Goal: Task Accomplishment & Management: Complete application form

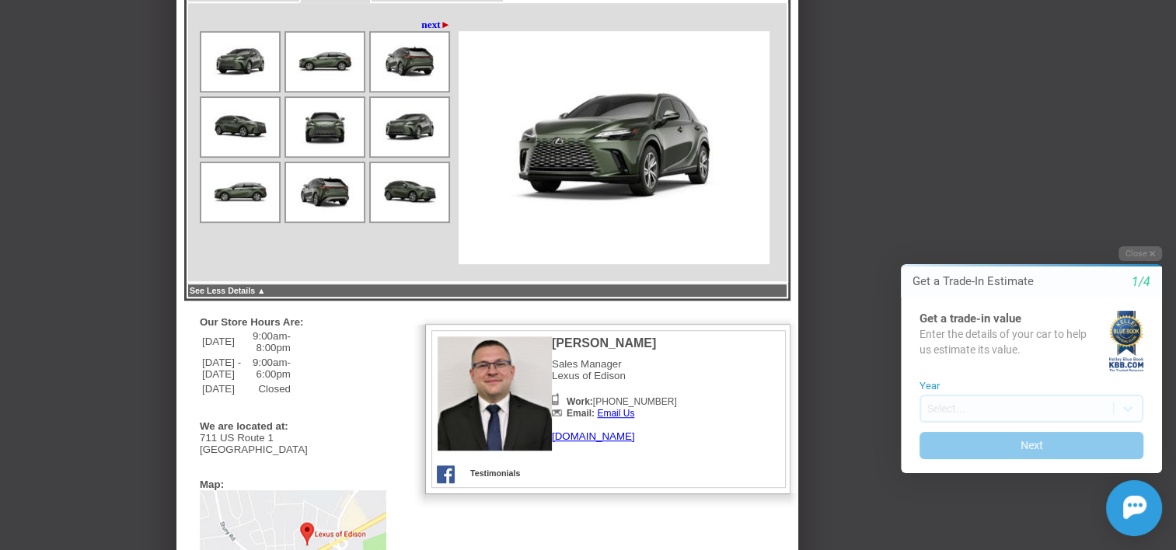
scroll to position [933, 0]
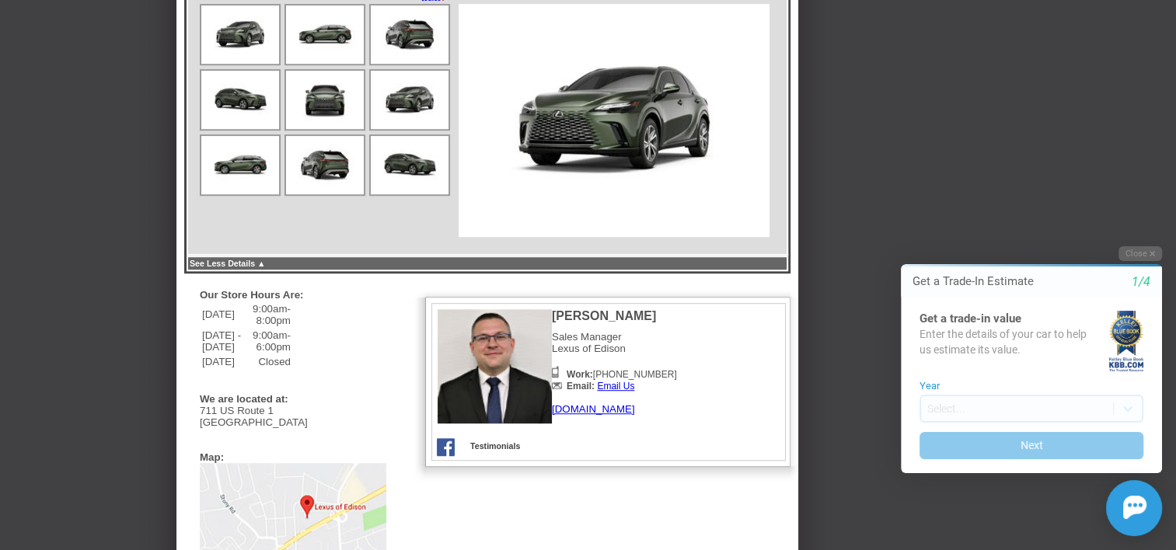
click at [607, 415] on link "[DOMAIN_NAME]" at bounding box center [593, 409] width 83 height 12
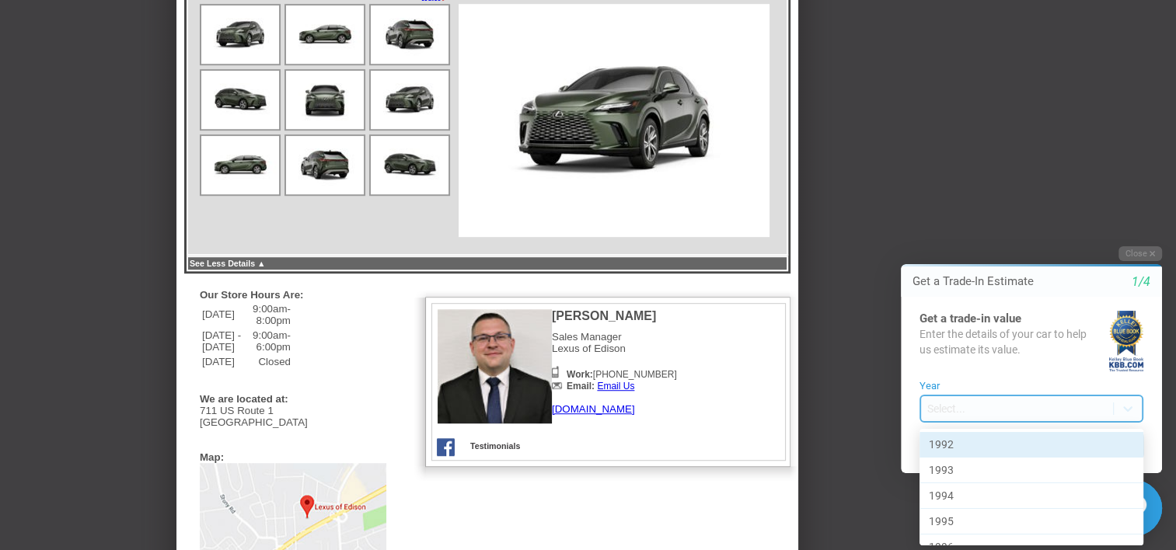
click at [941, 232] on body "Welcome! Get a Trade-In Estimate 1/4 Get a trade-in value Enter the details of …" at bounding box center [1022, 232] width 308 height 0
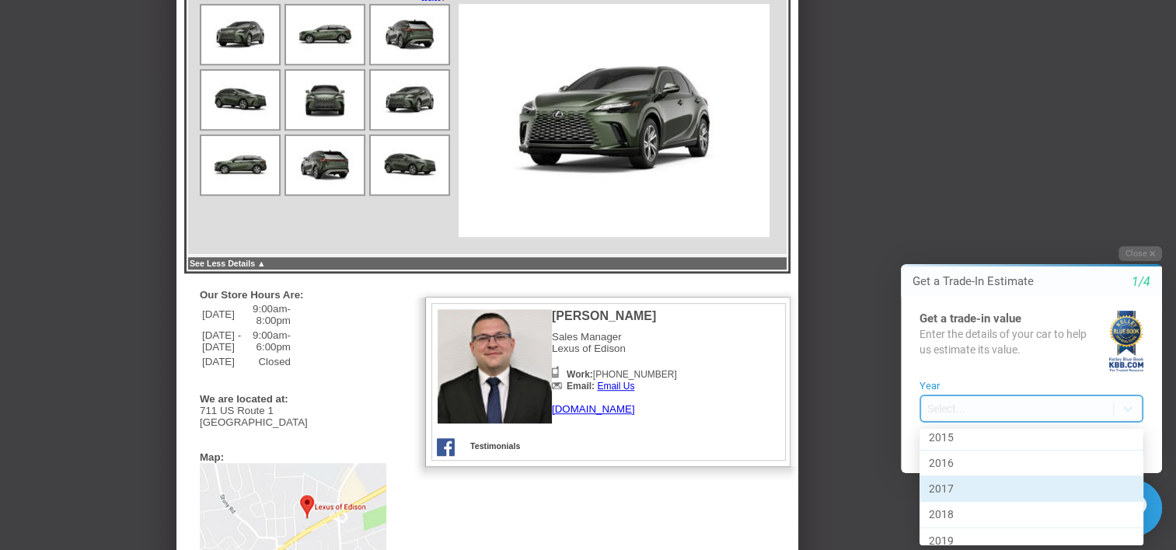
scroll to position [622, 0]
click at [950, 488] on div "2018" at bounding box center [1032, 492] width 224 height 26
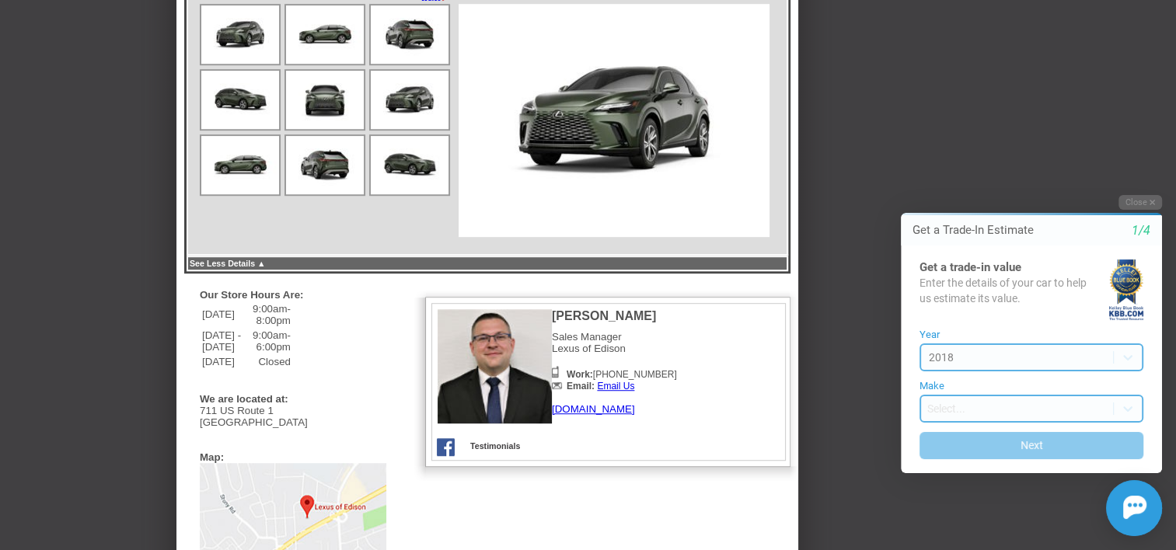
click at [934, 181] on body "Welcome! Get a Trade-In Estimate 1/4 Get a trade-in value Enter the details of …" at bounding box center [1022, 181] width 308 height 0
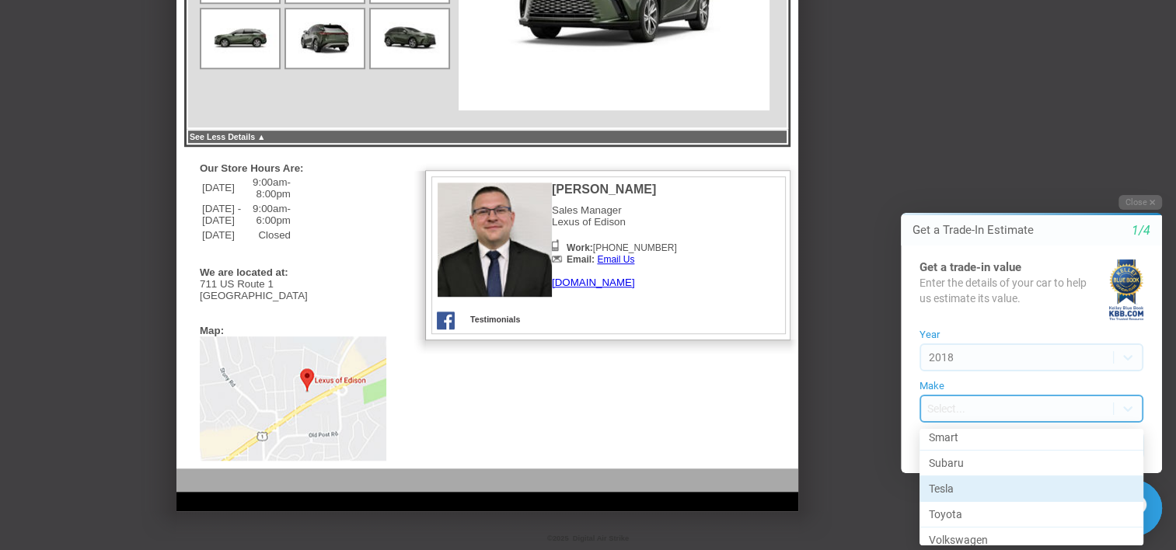
scroll to position [1039, 0]
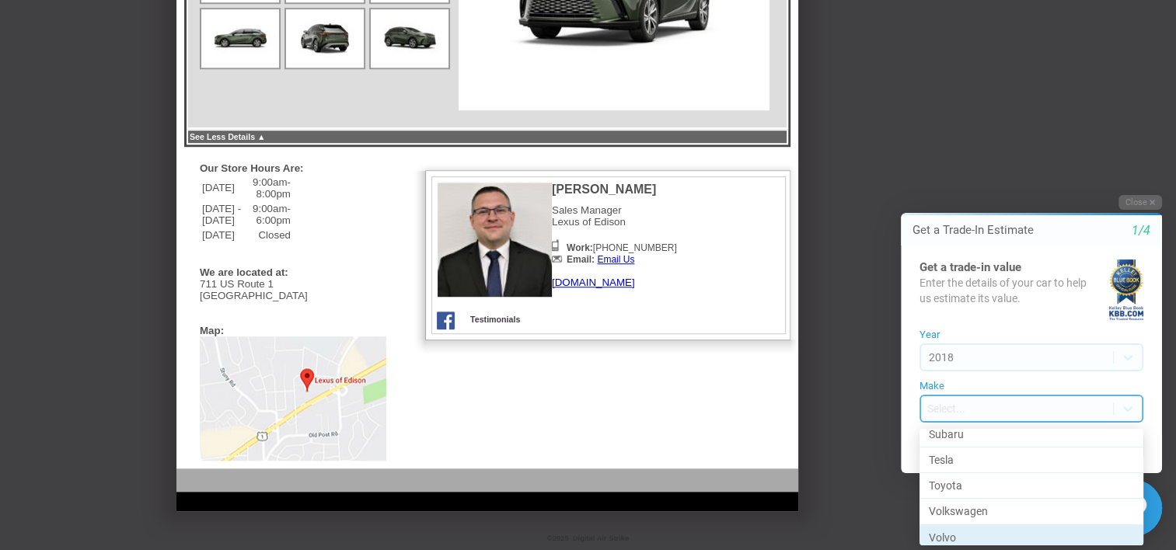
click at [955, 526] on div "Volvo" at bounding box center [1032, 538] width 224 height 25
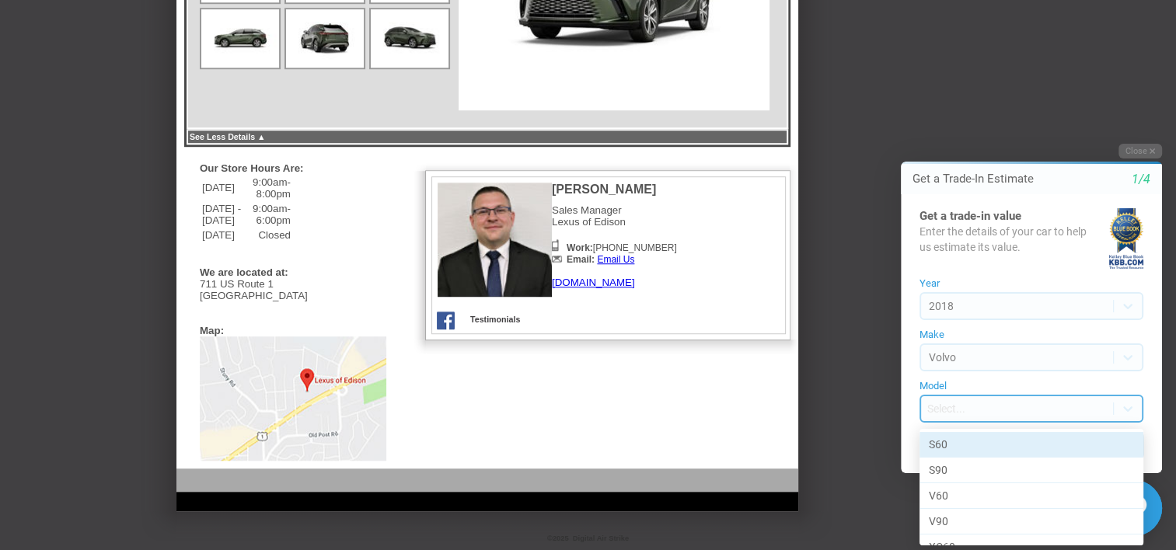
click at [931, 130] on body "Welcome! Get a Trade-In Estimate 1/4 Get a trade-in value Enter the details of …" at bounding box center [1022, 130] width 308 height 0
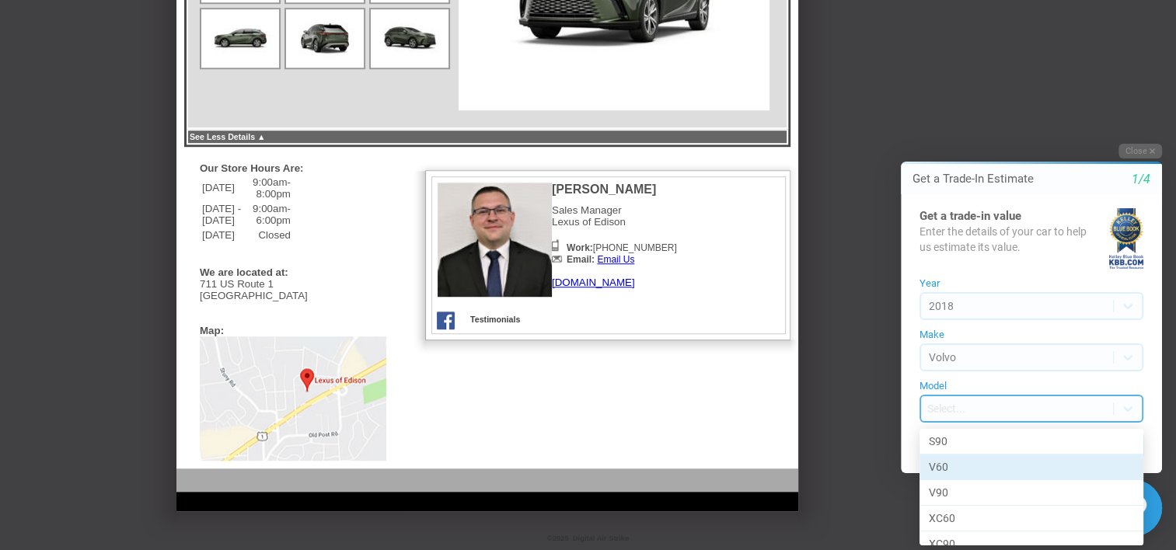
scroll to position [42, 0]
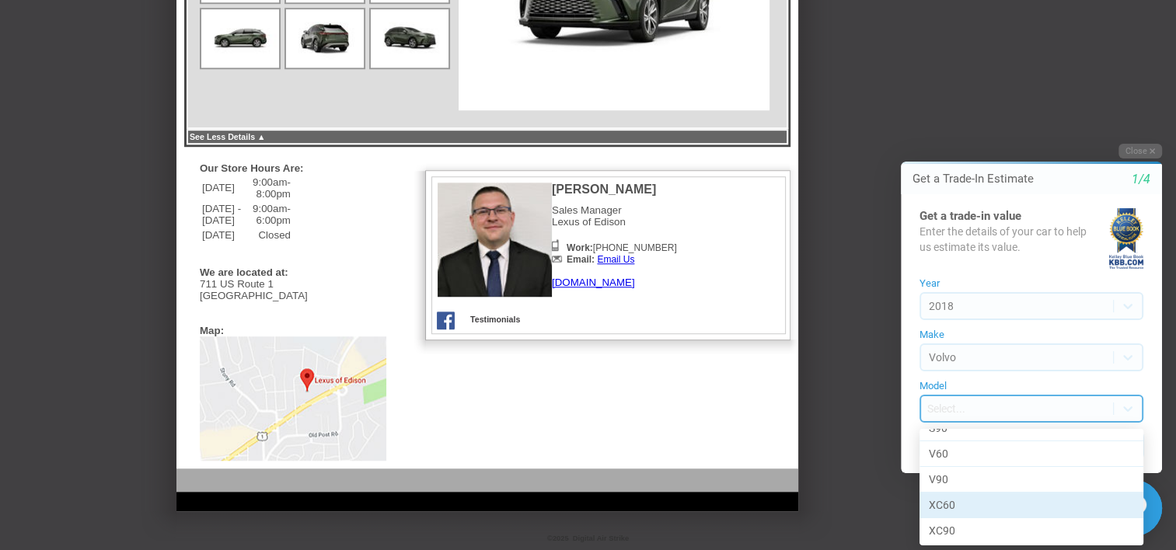
click at [949, 510] on div "XC60" at bounding box center [1032, 506] width 224 height 26
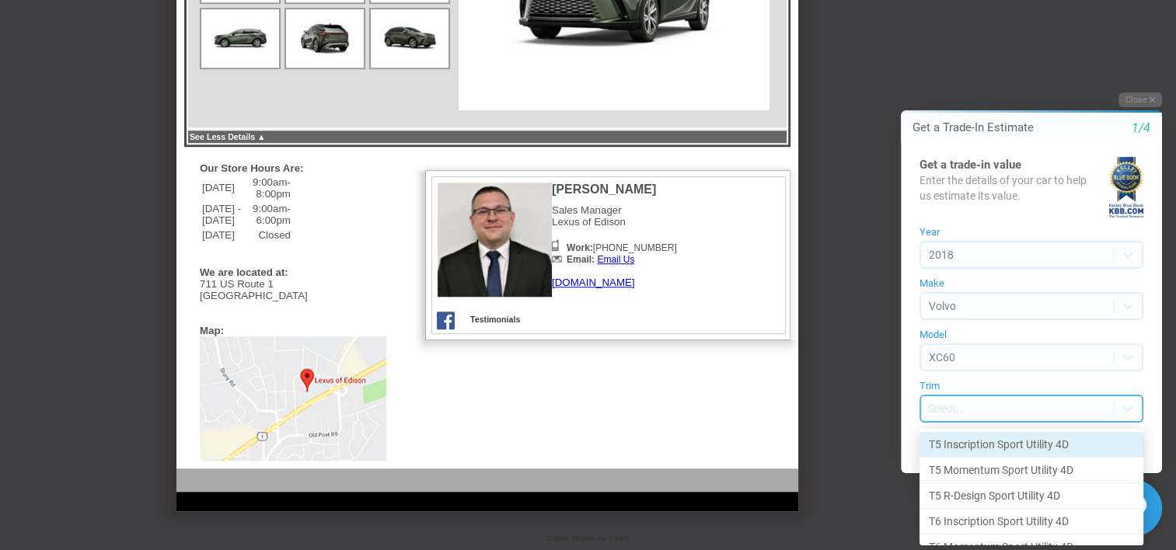
click at [934, 79] on body "Welcome! Get a Trade-In Estimate 1/4 Get a trade-in value Enter the details of …" at bounding box center [1022, 79] width 308 height 0
click at [965, 444] on div "T5 Inscription Sport Utility 4D" at bounding box center [1032, 445] width 224 height 26
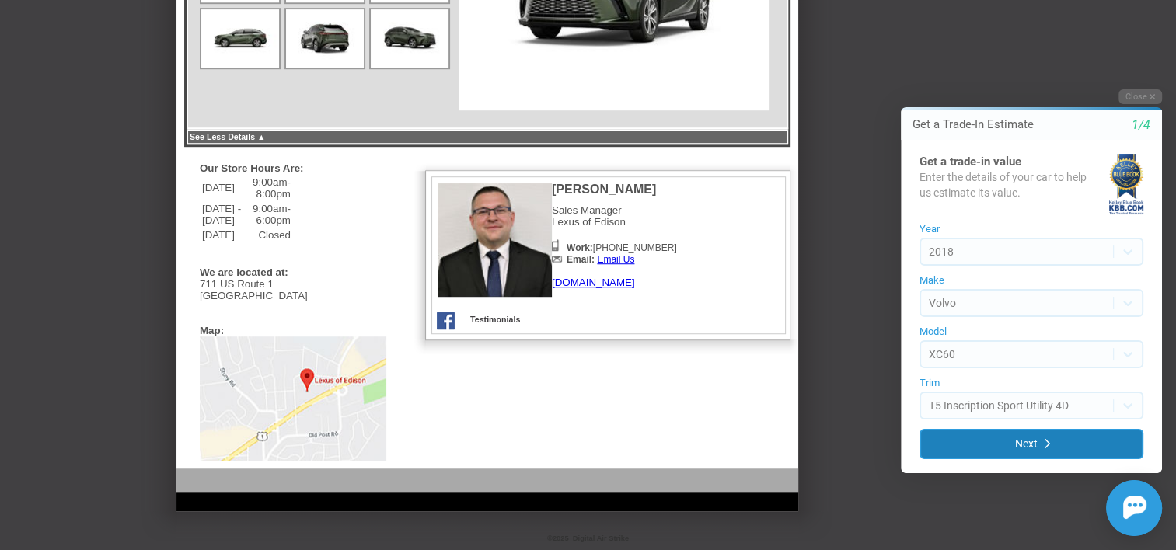
click at [965, 445] on button "Next" at bounding box center [1032, 444] width 224 height 30
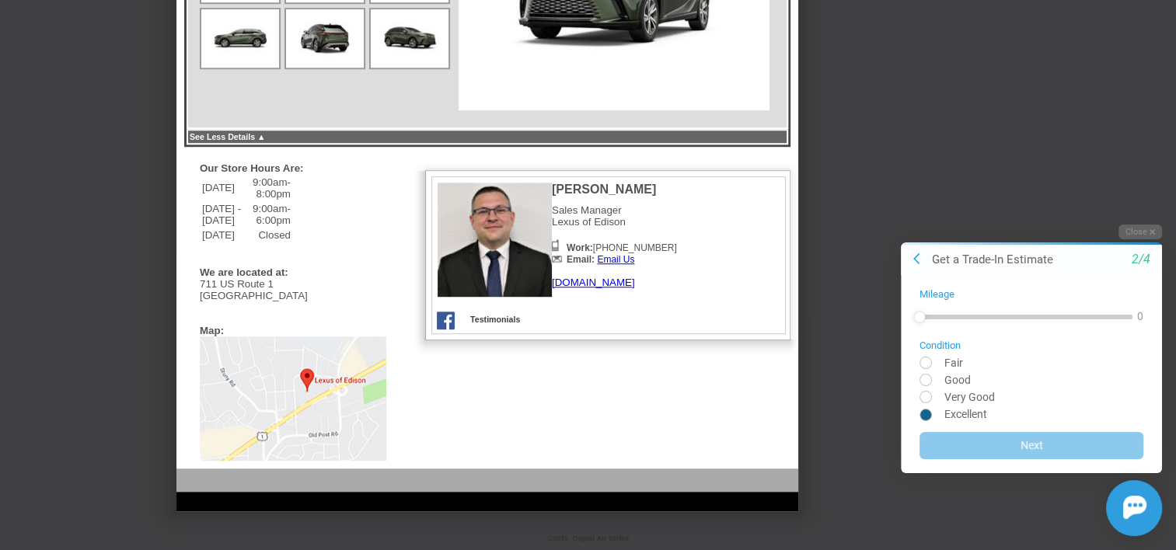
click at [927, 417] on input "radio" at bounding box center [1032, 414] width 224 height 12
radio input "true"
click at [918, 320] on div at bounding box center [920, 316] width 12 height 12
click at [957, 292] on label "Mileage" at bounding box center [1032, 294] width 224 height 12
click at [935, 274] on div "Mileage 0 Condition Fair Good Very Good Excellent Next" at bounding box center [1031, 373] width 261 height 198
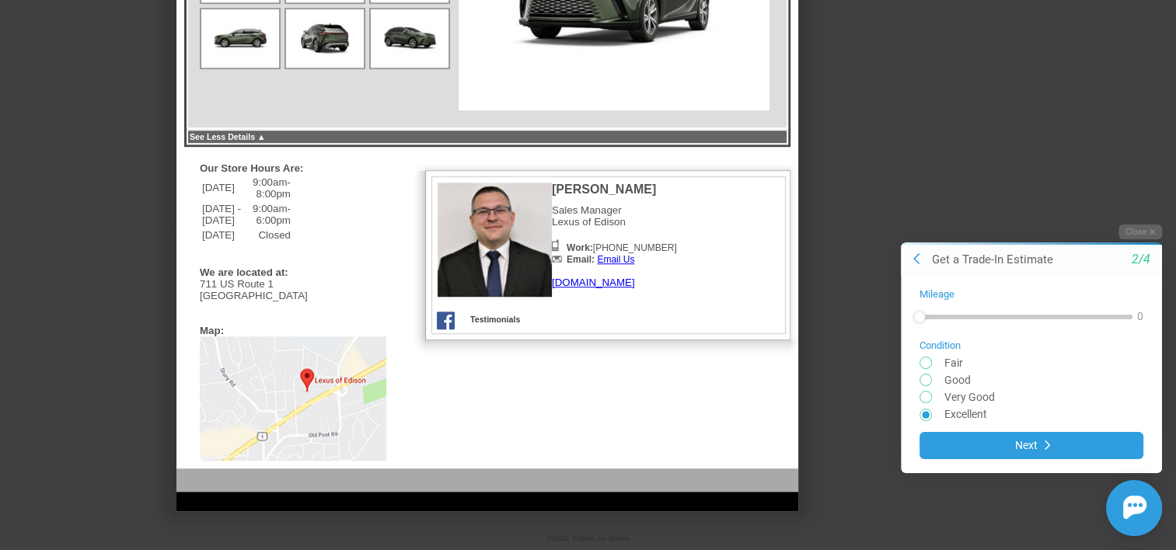
click at [938, 295] on label "Mileage" at bounding box center [1032, 294] width 224 height 12
drag, startPoint x: 924, startPoint y: 319, endPoint x: 974, endPoint y: 315, distance: 49.9
click at [974, 315] on div at bounding box center [975, 316] width 12 height 12
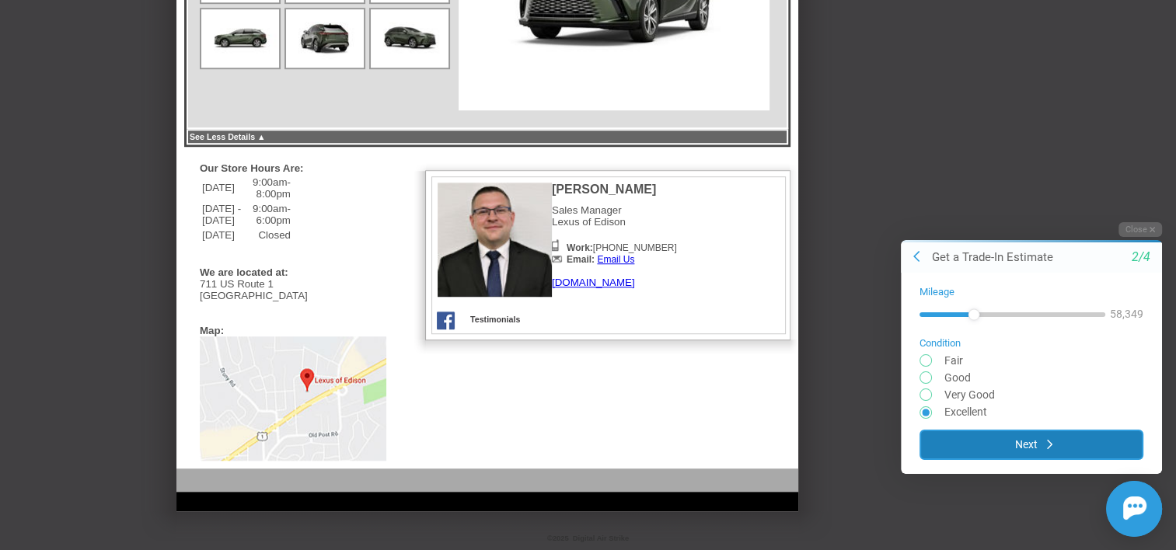
click at [997, 442] on button "Next" at bounding box center [1032, 444] width 224 height 30
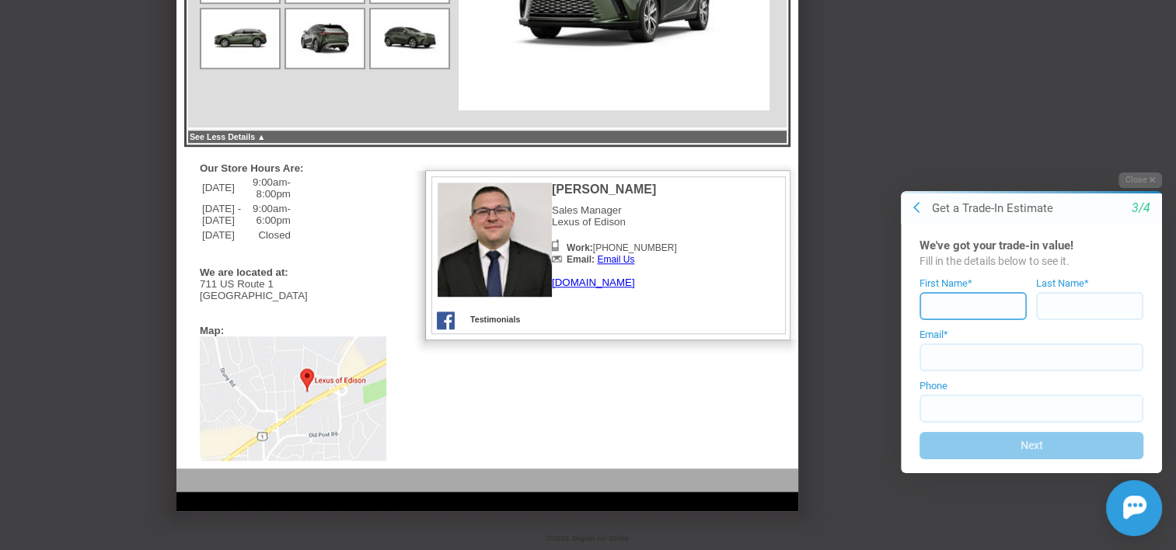
click at [955, 308] on input at bounding box center [973, 306] width 107 height 28
type input "[PERSON_NAME]"
click at [1051, 298] on input at bounding box center [1089, 306] width 107 height 28
type input "[PERSON_NAME]"
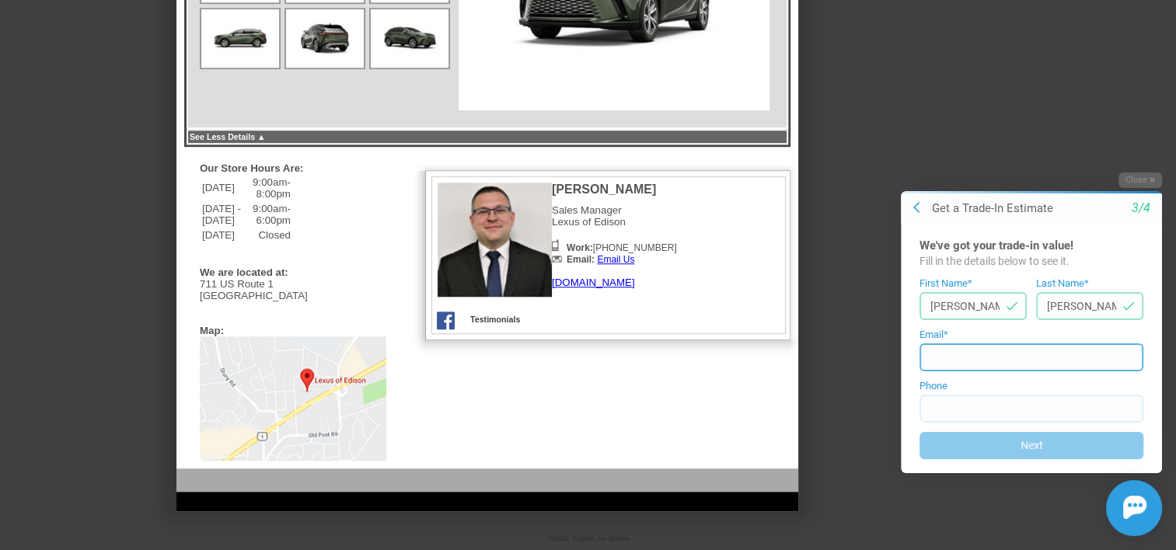
click at [932, 363] on input at bounding box center [1032, 357] width 224 height 28
type input "[PERSON_NAME][EMAIL_ADDRESS][PERSON_NAME][DOMAIN_NAME]"
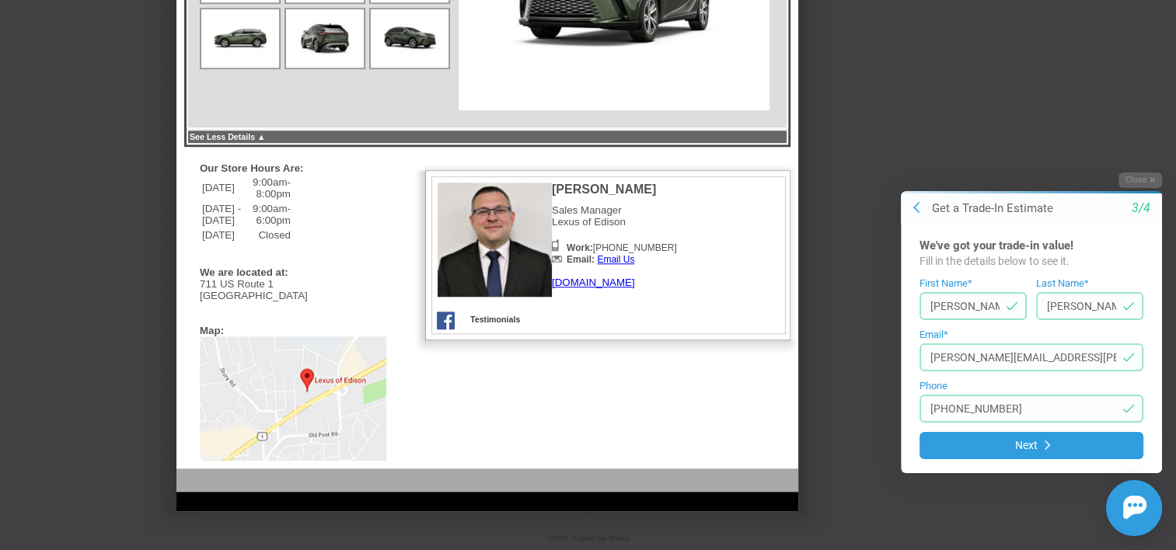
click at [1017, 411] on input "[PHONE_NUMBER]" at bounding box center [1032, 408] width 224 height 28
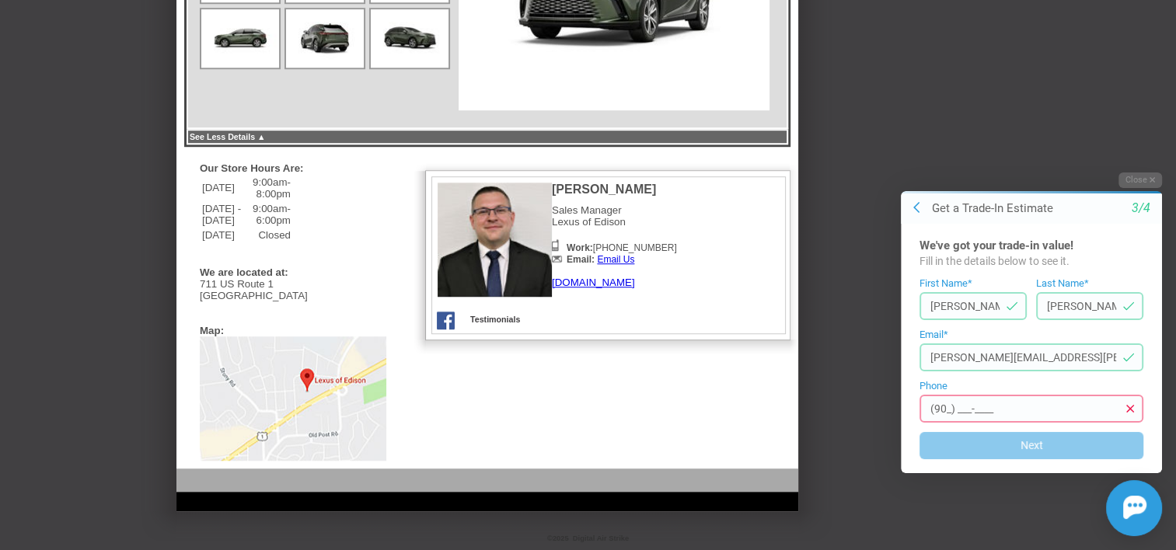
type input "(9__) ___-____"
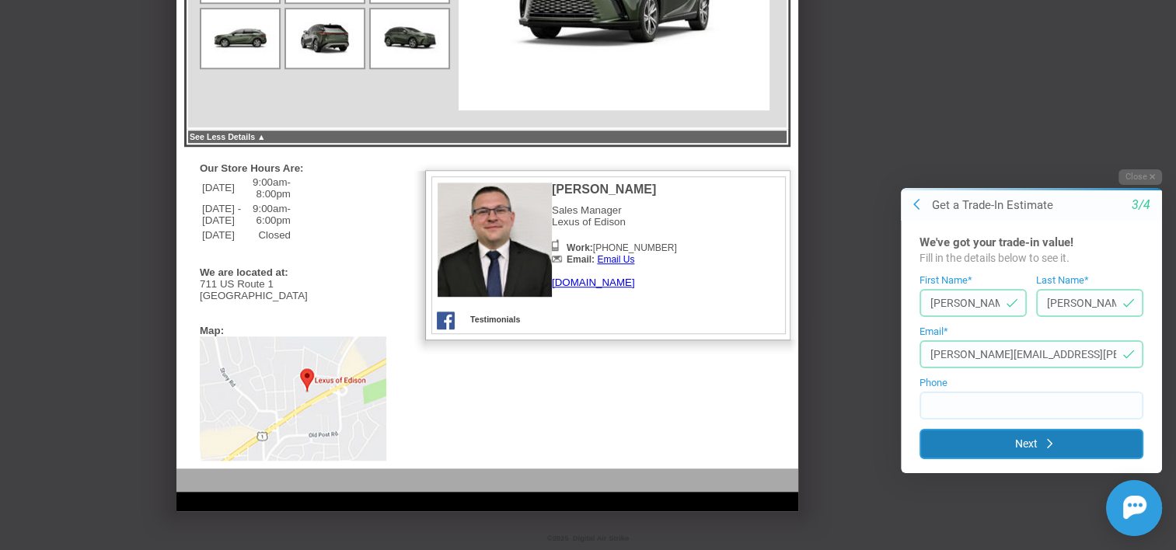
click at [1024, 442] on button "Next" at bounding box center [1032, 444] width 224 height 30
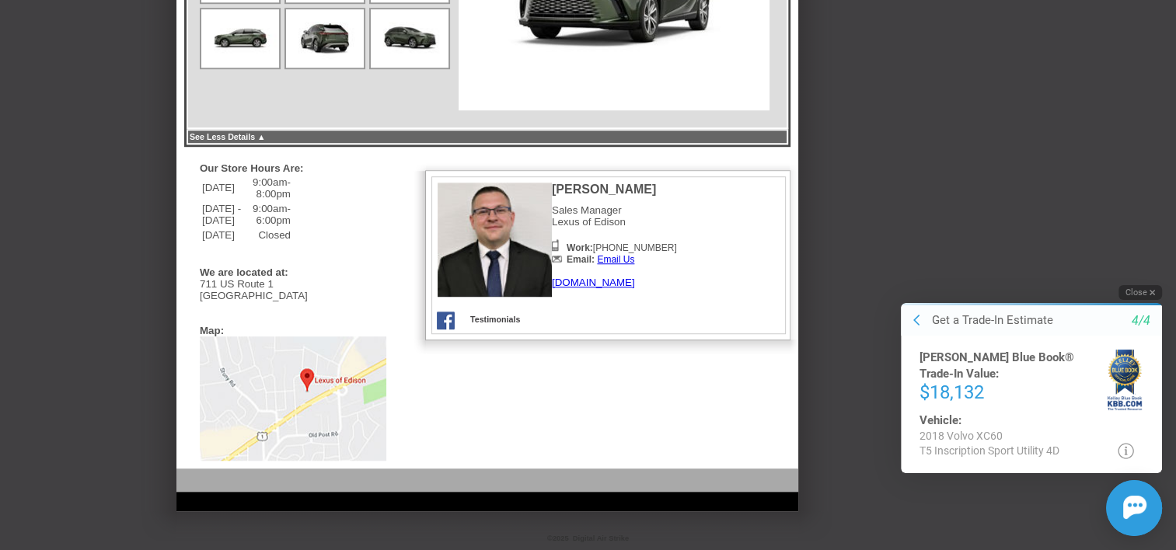
click at [1138, 299] on button "Close" at bounding box center [1141, 292] width 44 height 15
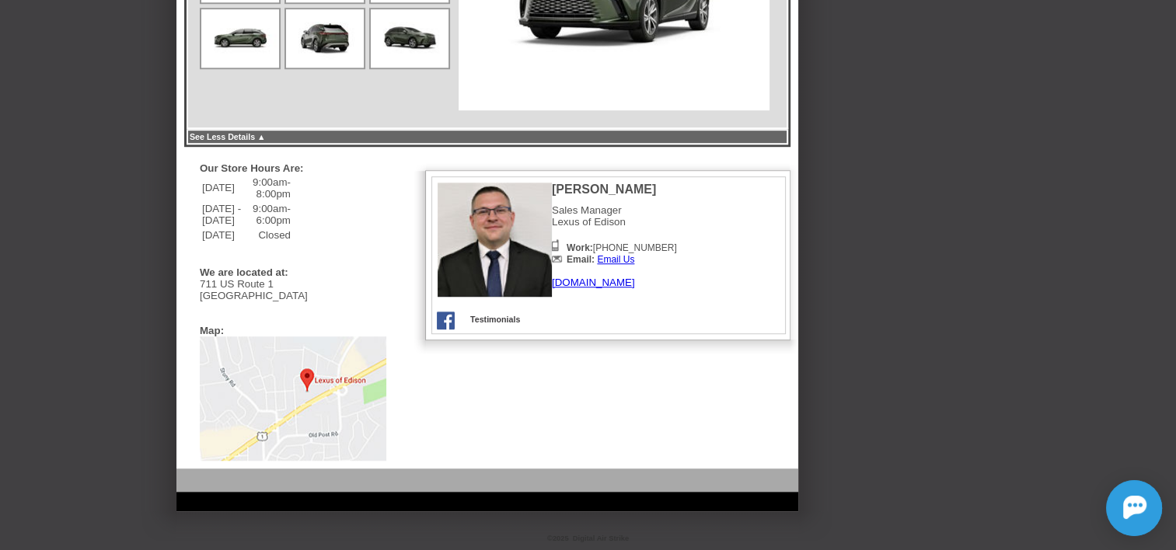
click at [625, 254] on link "Email Us" at bounding box center [615, 259] width 37 height 11
